Goal: Information Seeking & Learning: Understand process/instructions

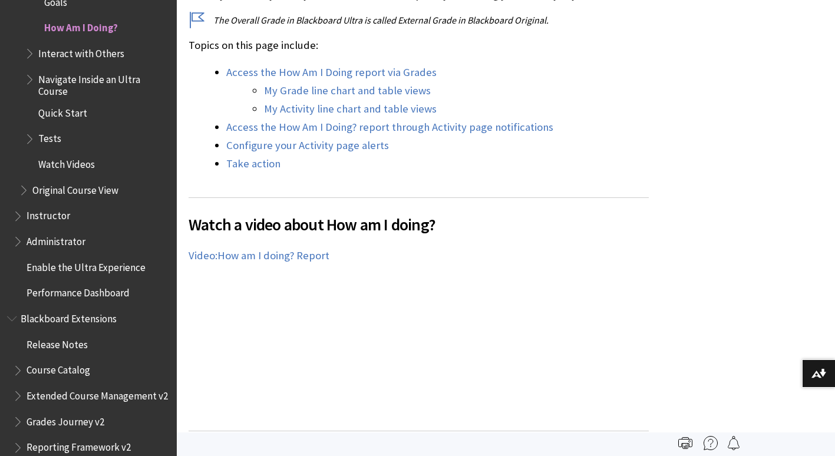
scroll to position [532, 0]
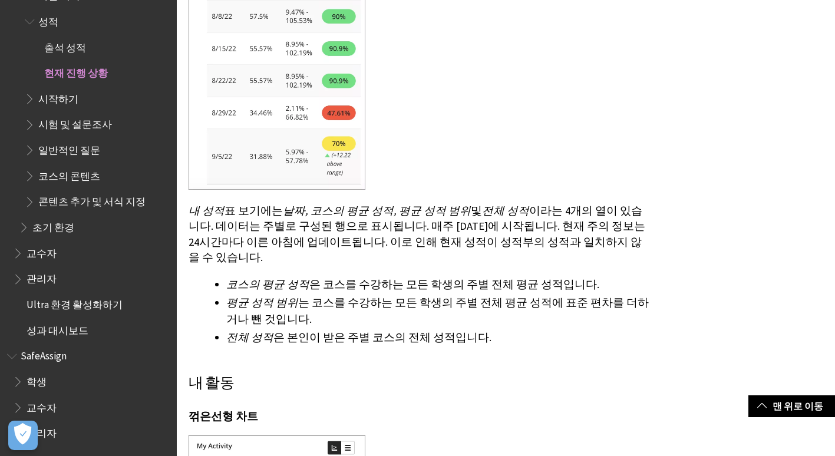
scroll to position [2280, 0]
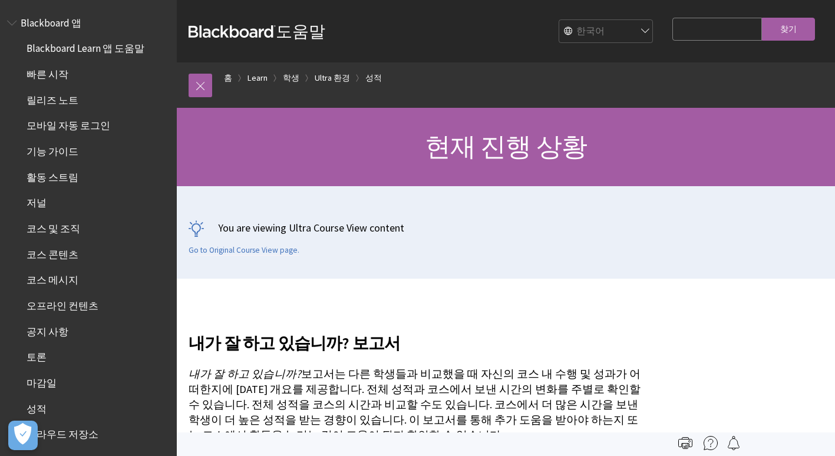
scroll to position [1339, 0]
